Goal: Information Seeking & Learning: Learn about a topic

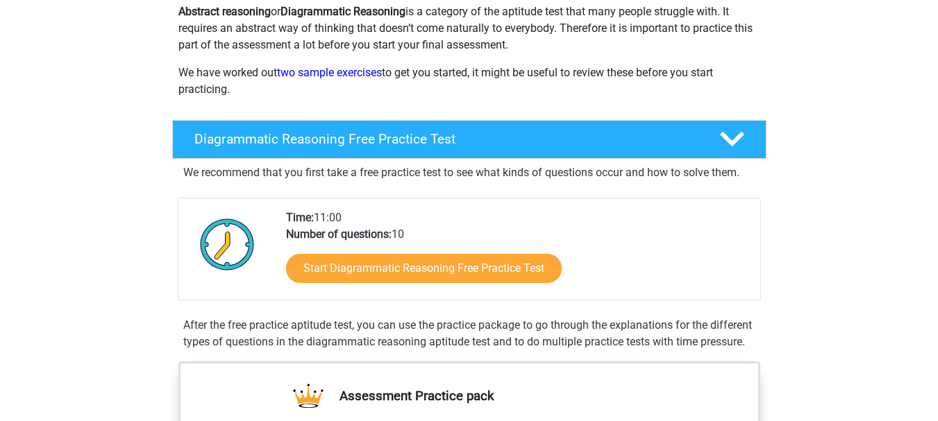
scroll to position [131, 0]
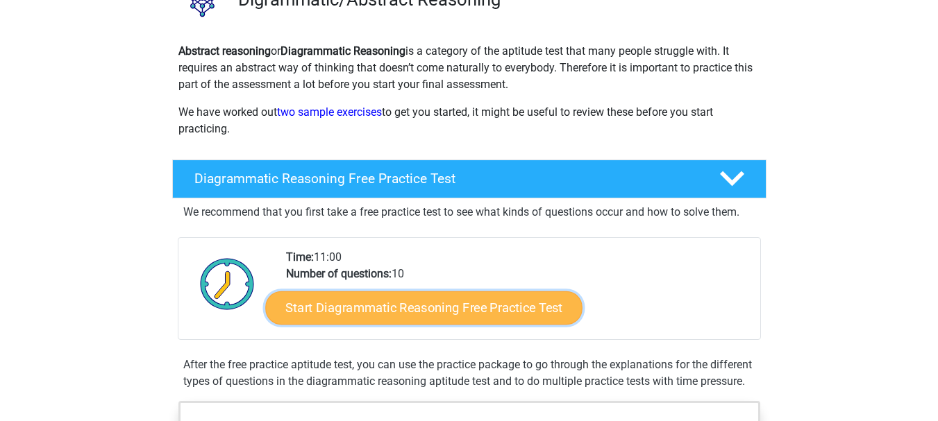
click at [544, 302] on link "Start Diagrammatic Reasoning Free Practice Test" at bounding box center [423, 307] width 317 height 33
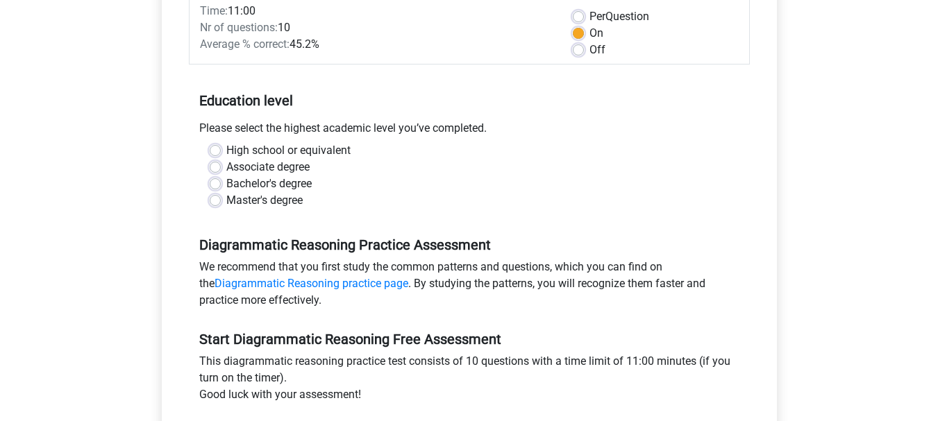
scroll to position [208, 0]
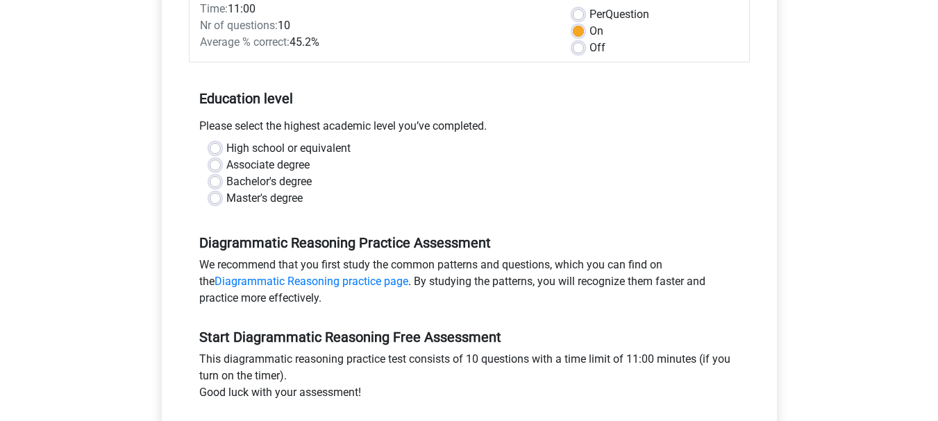
click at [280, 182] on label "Bachelor's degree" at bounding box center [268, 182] width 85 height 17
click at [221, 182] on input "Bachelor's degree" at bounding box center [215, 181] width 11 height 14
radio input "true"
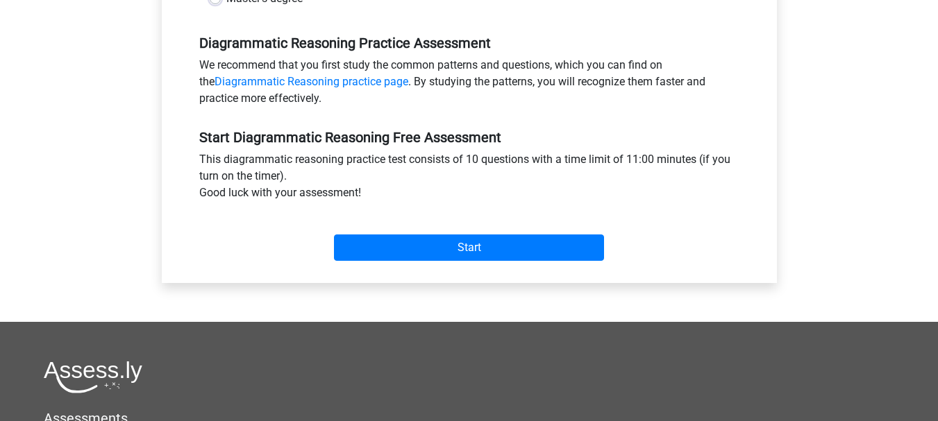
scroll to position [417, 0]
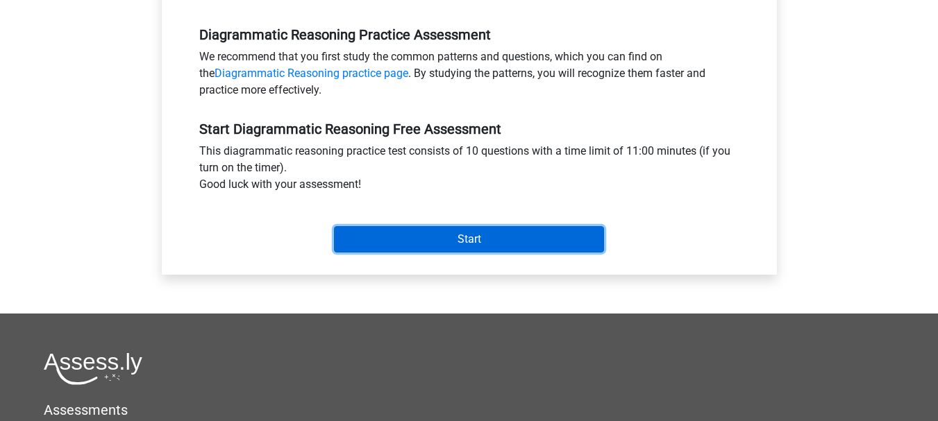
click at [439, 235] on input "Start" at bounding box center [469, 239] width 270 height 26
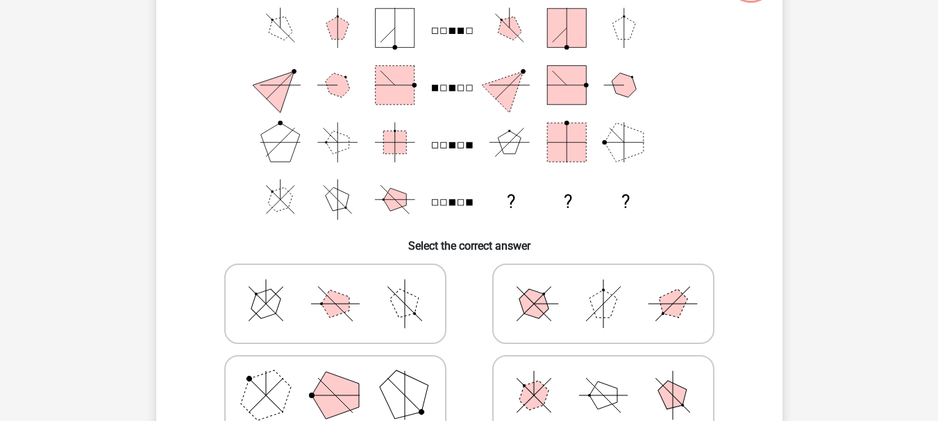
scroll to position [347, 0]
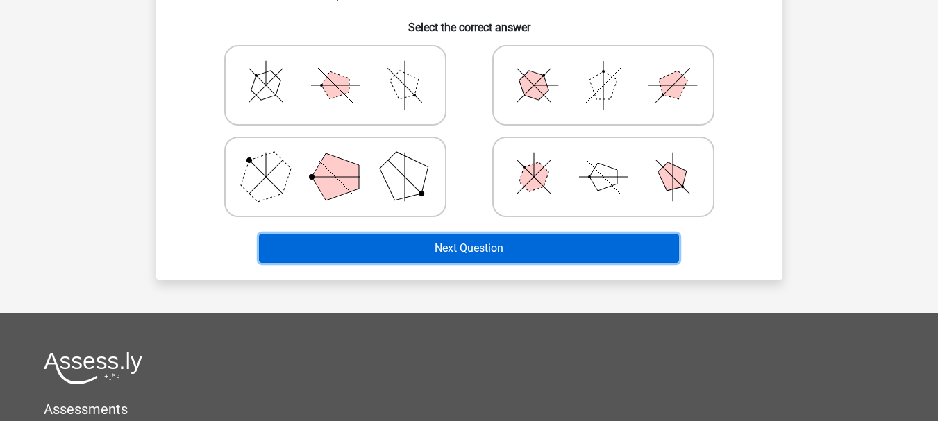
click at [573, 247] on button "Next Question" at bounding box center [469, 248] width 420 height 29
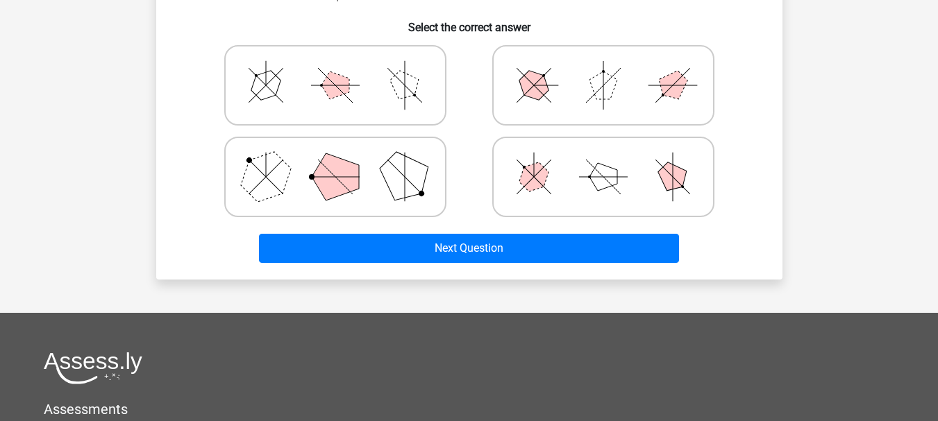
click at [448, 142] on div at bounding box center [335, 177] width 257 height 81
click at [627, 199] on icon at bounding box center [603, 176] width 208 height 69
click at [612, 160] on input "radio" at bounding box center [607, 155] width 9 height 9
radio input "true"
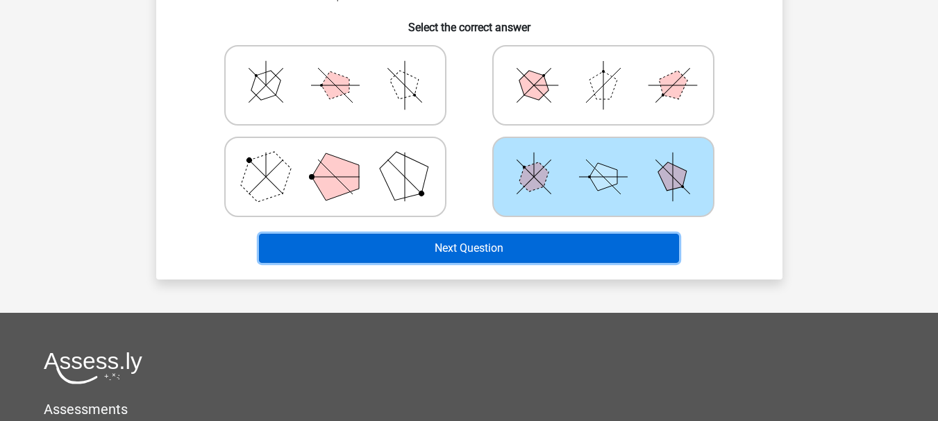
click at [621, 258] on button "Next Question" at bounding box center [469, 248] width 420 height 29
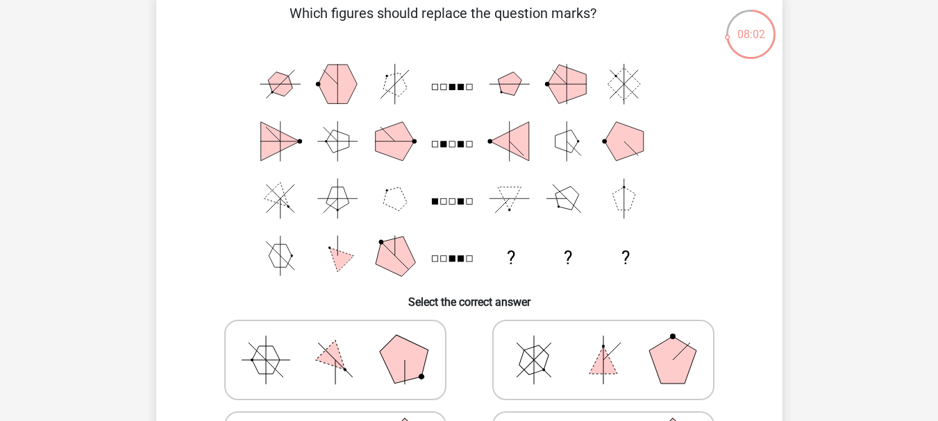
scroll to position [0, 0]
